Goal: Find specific page/section: Find specific page/section

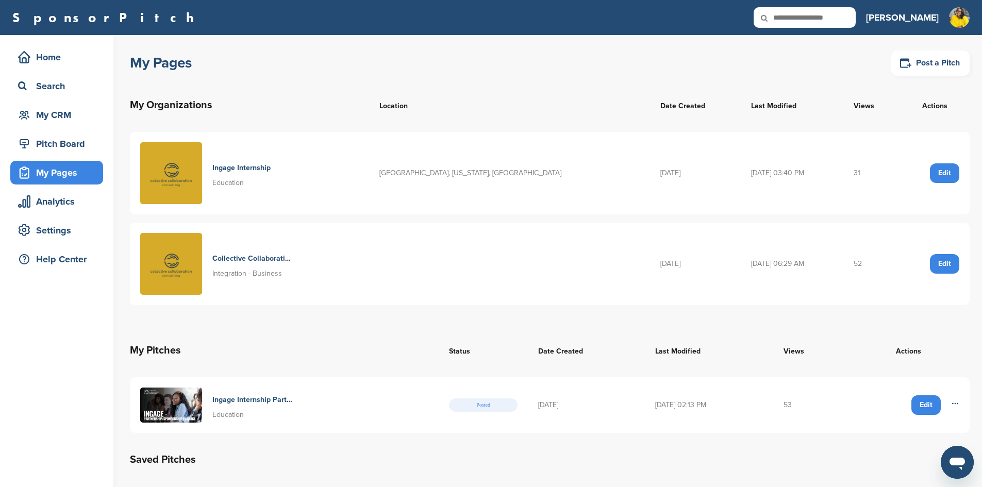
click at [166, 407] on img at bounding box center [171, 405] width 62 height 35
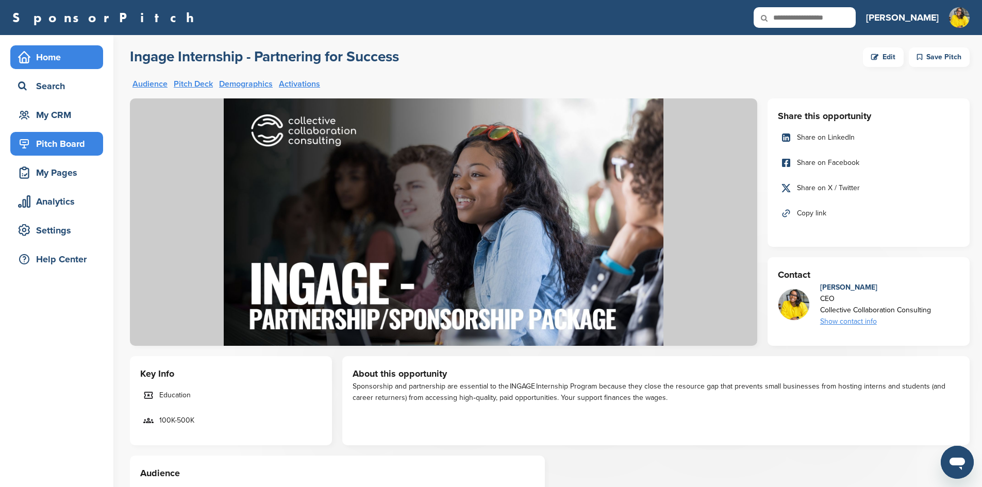
click at [43, 54] on div "Home" at bounding box center [59, 57] width 88 height 19
click at [60, 85] on div "Search" at bounding box center [59, 86] width 88 height 19
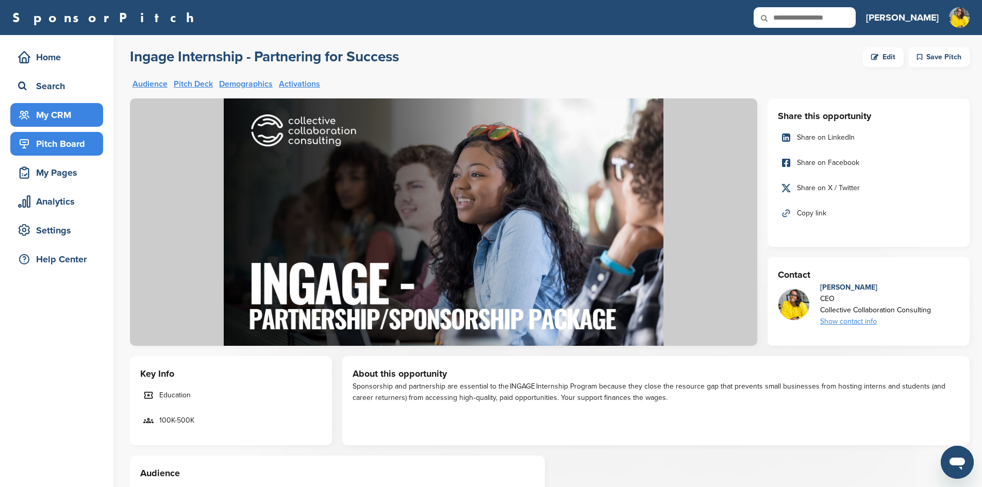
click at [60, 120] on div "My CRM" at bounding box center [59, 115] width 88 height 19
